Goal: Task Accomplishment & Management: Manage account settings

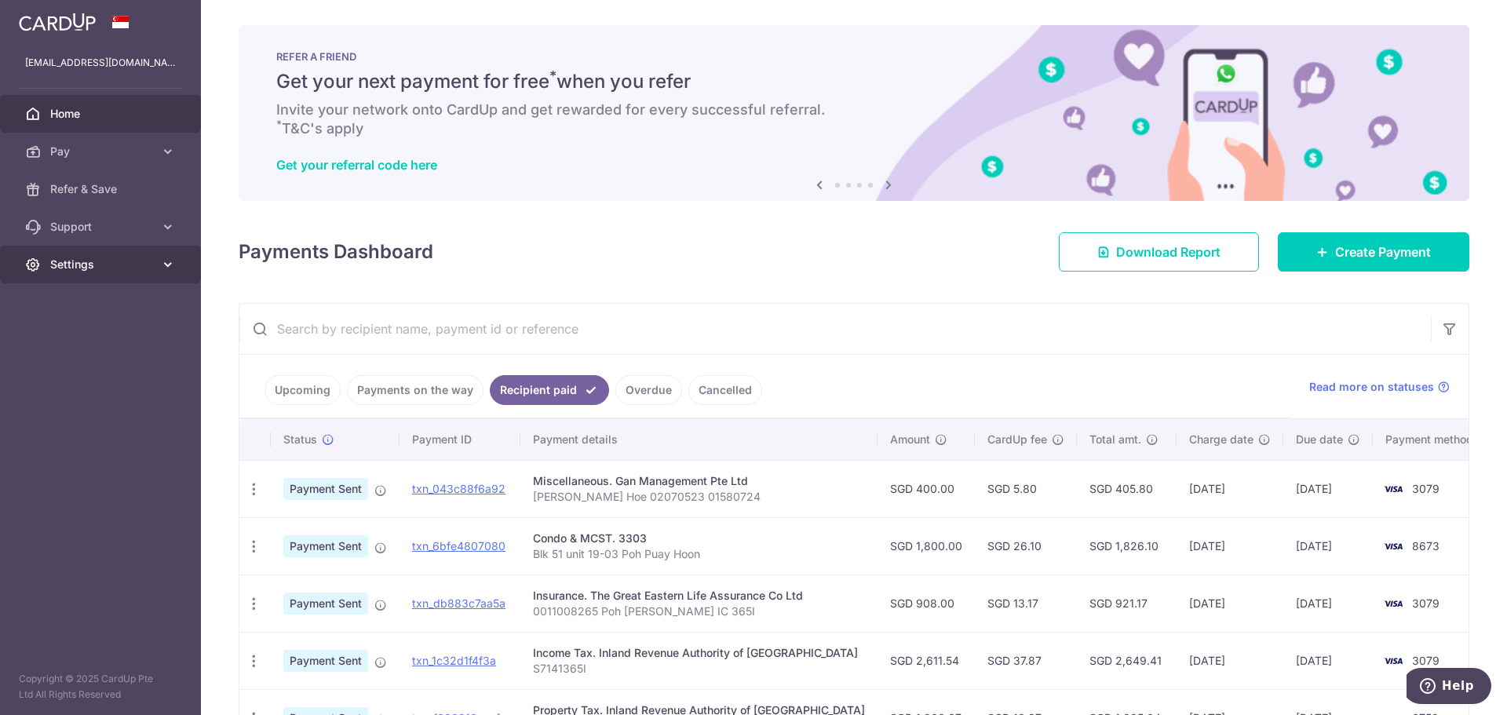
click at [94, 264] on span "Settings" at bounding box center [102, 265] width 104 height 16
click at [65, 347] on span "Logout" at bounding box center [102, 340] width 104 height 16
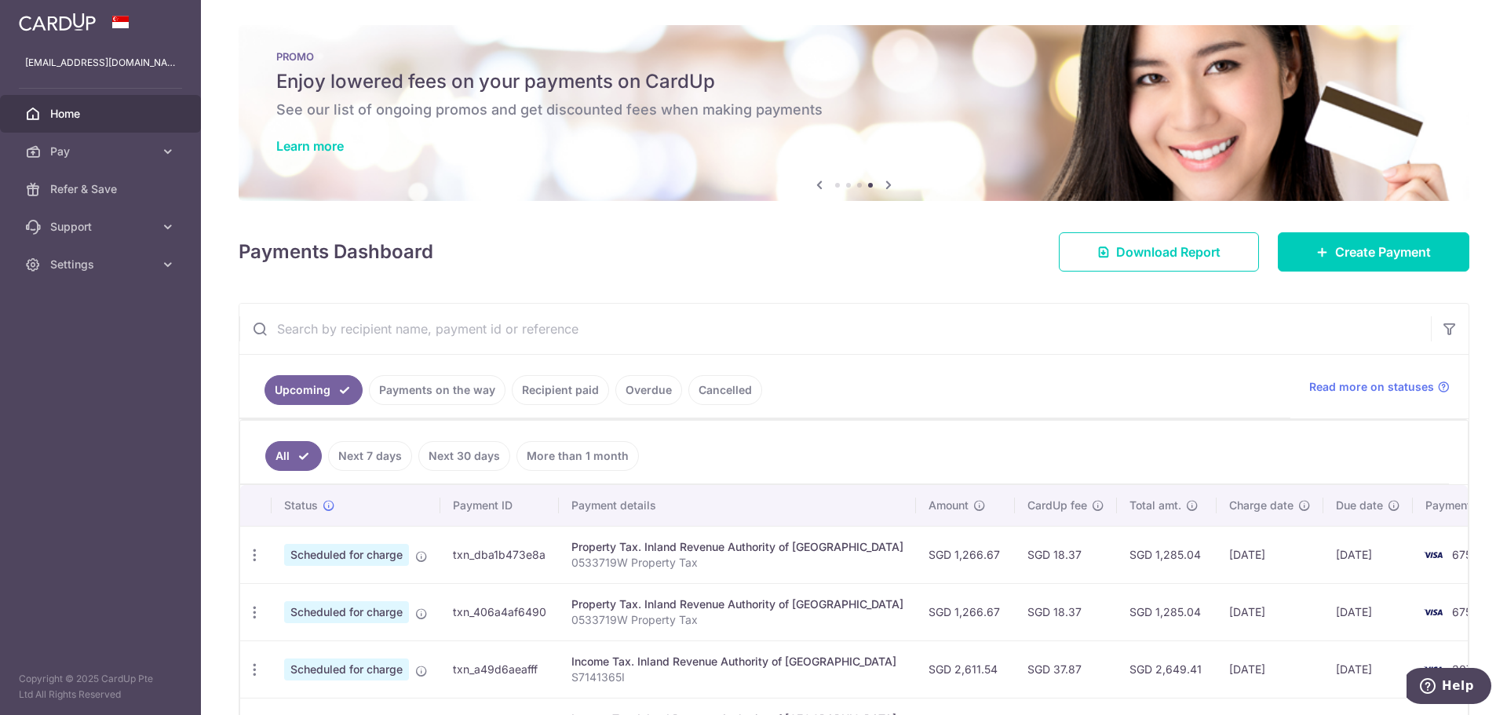
click at [410, 392] on link "Payments on the way" at bounding box center [437, 390] width 137 height 30
click at [545, 392] on link "Recipient paid" at bounding box center [560, 390] width 97 height 30
